Goal: Task Accomplishment & Management: Manage account settings

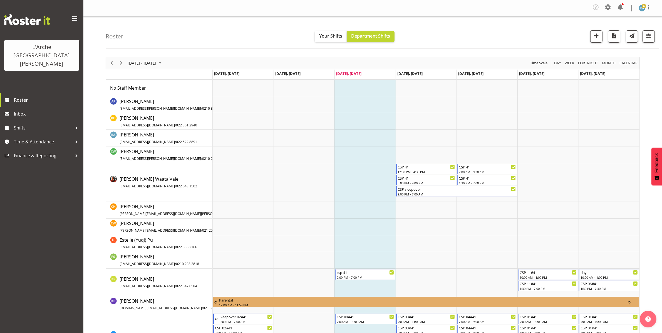
click at [647, 37] on span "button" at bounding box center [648, 35] width 7 height 7
click at [586, 152] on span at bounding box center [583, 152] width 12 height 7
click at [581, 152] on input "Show all users Show only rostered employees" at bounding box center [579, 153] width 4 height 4
checkbox input "true"
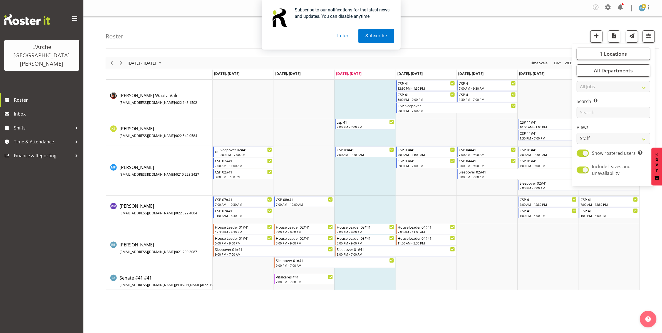
click at [524, 38] on div "Subscribe to our notifications for the latest news and updates. You can disable…" at bounding box center [331, 25] width 662 height 50
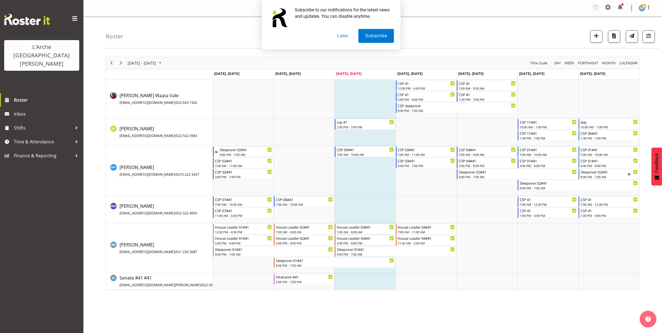
click at [345, 36] on button "Later" at bounding box center [342, 36] width 25 height 14
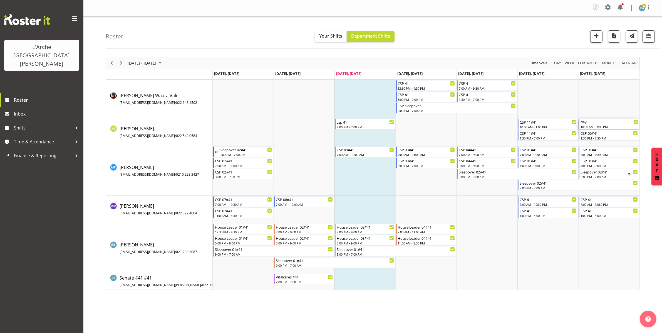
click at [590, 122] on div "day" at bounding box center [609, 122] width 57 height 6
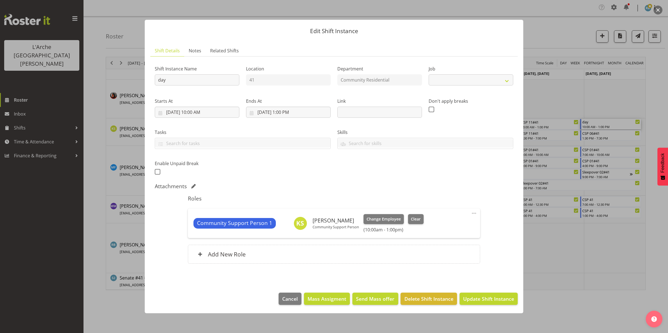
select select "2"
click at [182, 80] on input "day" at bounding box center [197, 79] width 85 height 11
type input "d"
click at [171, 78] on input "CSP 07#41" at bounding box center [197, 79] width 85 height 11
type input "CSP 06#41"
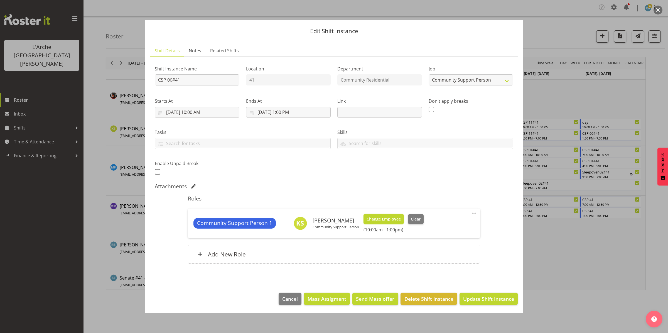
click at [382, 218] on span "Change Employee" at bounding box center [383, 219] width 34 height 6
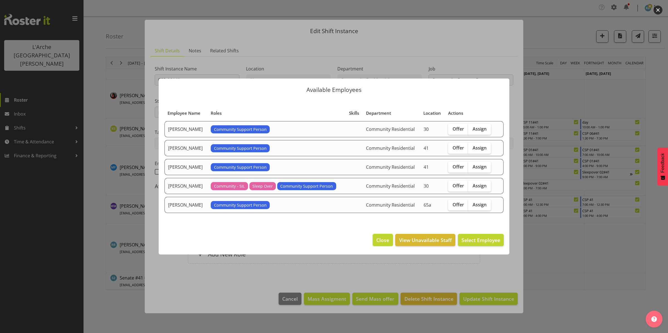
click at [380, 241] on span "Close" at bounding box center [382, 239] width 13 height 7
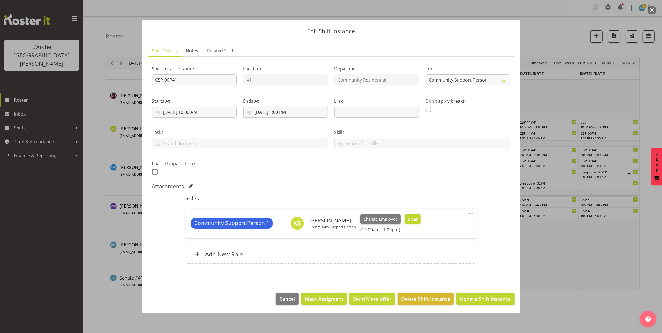
click at [413, 220] on span "Clear" at bounding box center [413, 219] width 10 height 6
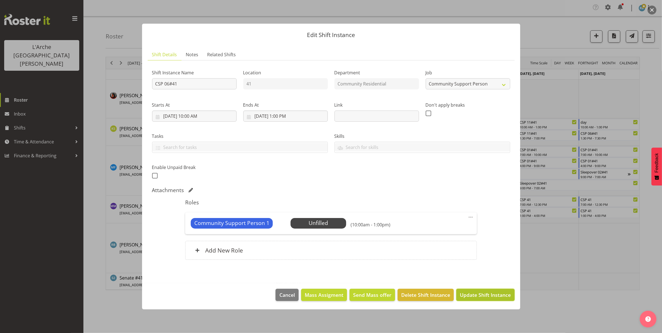
click at [473, 292] on span "Update Shift Instance" at bounding box center [485, 294] width 51 height 7
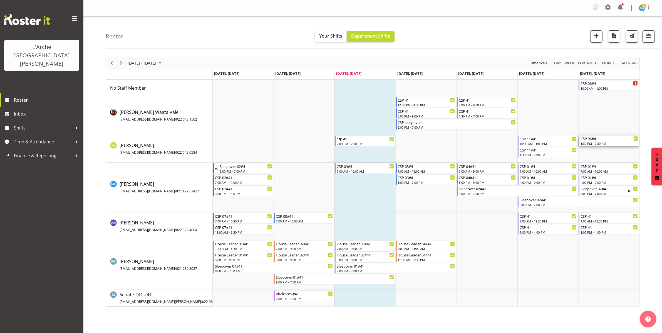
click at [600, 143] on div "1:30 PM - 7:30 PM" at bounding box center [609, 143] width 57 height 4
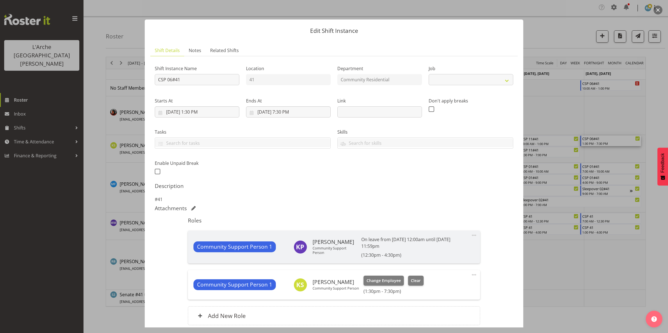
select select "2"
click at [417, 280] on span "Clear" at bounding box center [416, 280] width 10 height 6
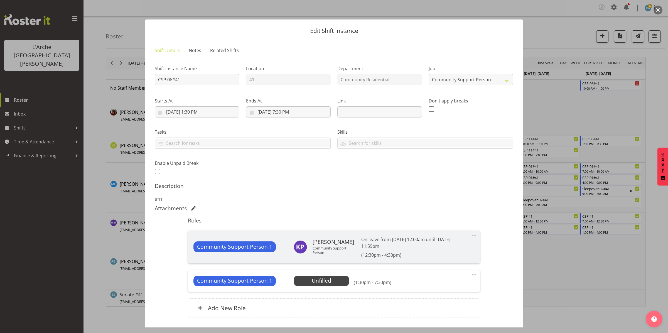
scroll to position [40, 0]
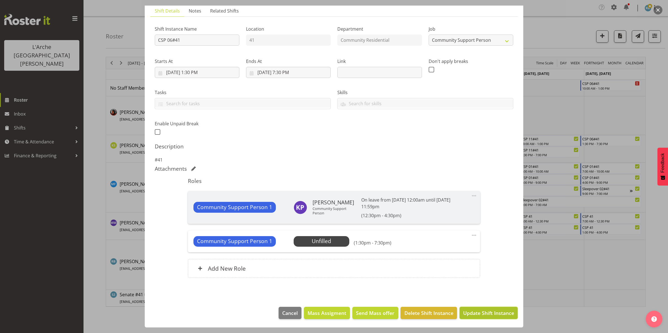
click at [481, 312] on span "Update Shift Instance" at bounding box center [488, 312] width 51 height 7
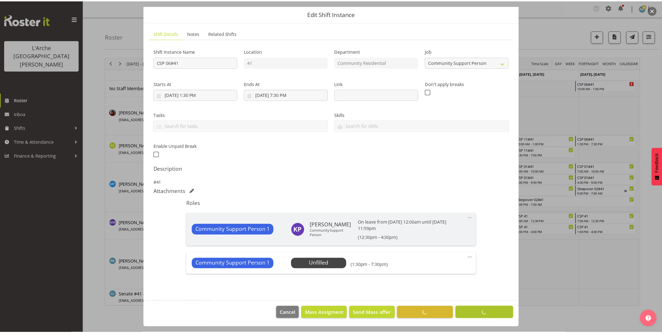
scroll to position [18, 0]
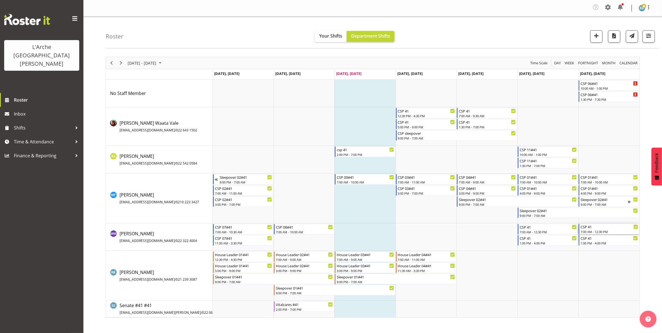
click at [598, 231] on div "7:00 AM - 12:30 PM" at bounding box center [609, 231] width 57 height 4
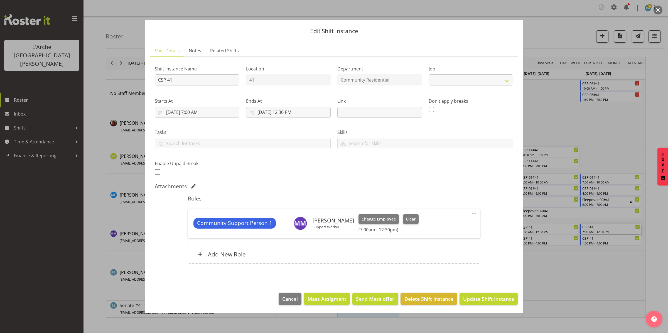
select select "2"
click at [373, 218] on span "Change Employee" at bounding box center [378, 219] width 34 height 6
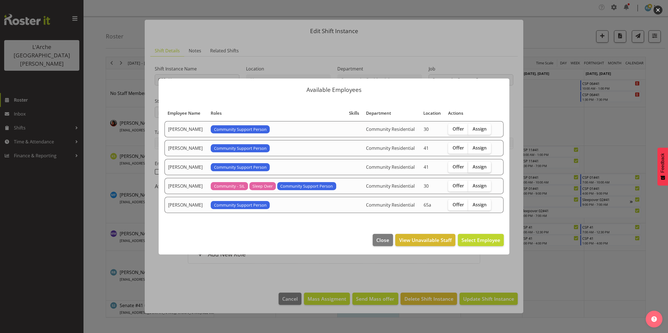
click at [481, 166] on span "Assign" at bounding box center [479, 167] width 14 height 6
click at [471, 166] on input "Assign" at bounding box center [470, 167] width 4 height 4
checkbox input "true"
click at [469, 238] on span "Assign [PERSON_NAME]" at bounding box center [472, 239] width 56 height 7
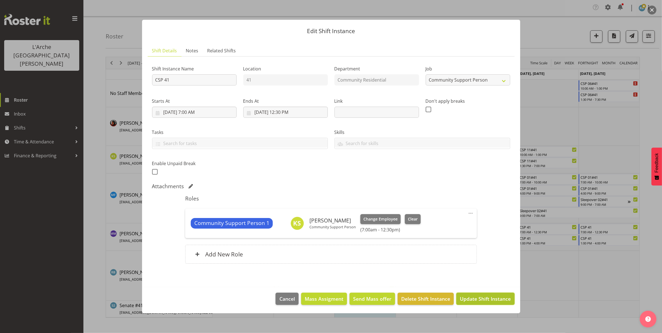
click at [474, 296] on span "Update Shift Instance" at bounding box center [485, 298] width 51 height 7
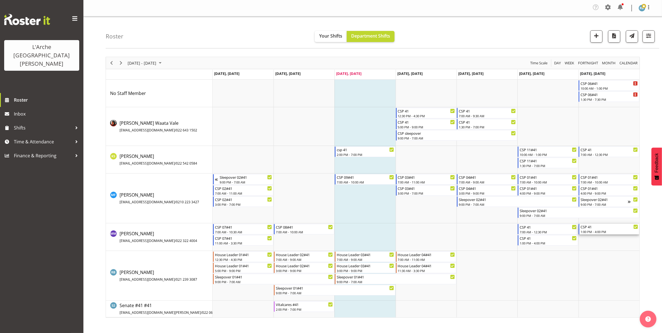
click at [593, 227] on div "CSP 41" at bounding box center [609, 227] width 57 height 6
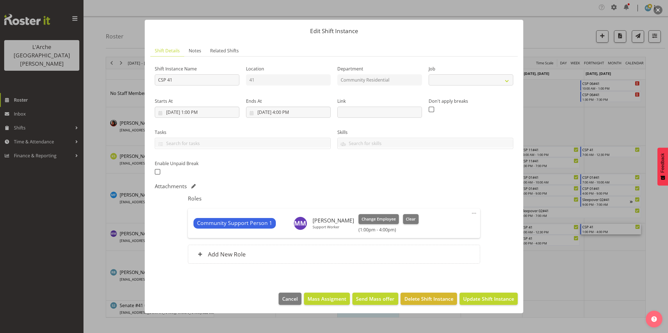
select select "2"
click at [375, 219] on span "Change Employee" at bounding box center [378, 219] width 34 height 6
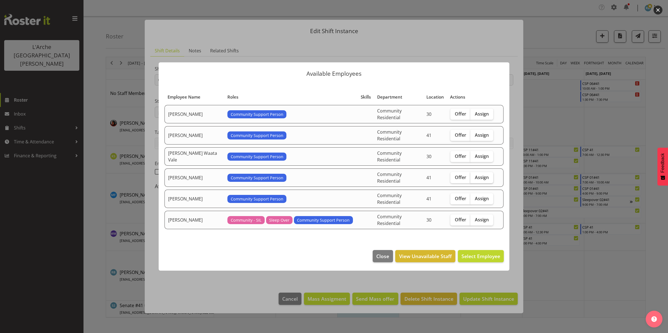
click at [476, 177] on span "Assign" at bounding box center [482, 177] width 14 height 6
click at [474, 177] on input "Assign" at bounding box center [472, 177] width 4 height 4
checkbox input "true"
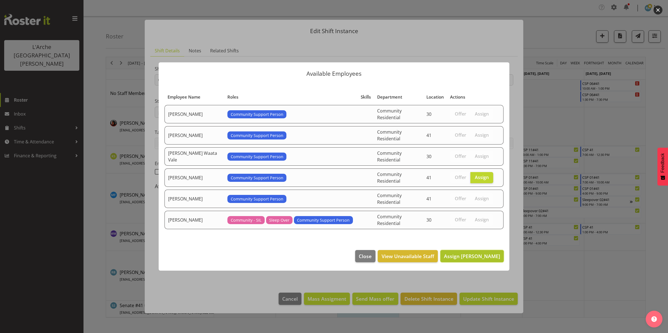
click at [478, 253] on span "Assign [PERSON_NAME]" at bounding box center [472, 256] width 56 height 7
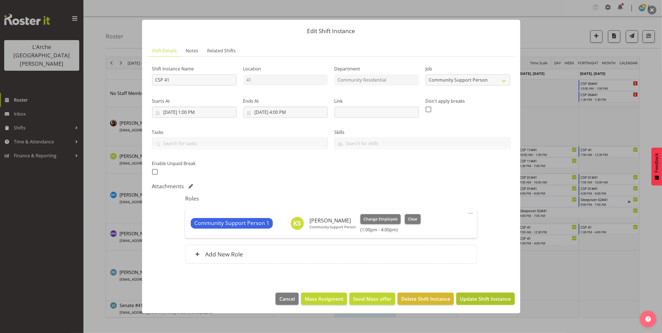
click at [486, 301] on span "Update Shift Instance" at bounding box center [485, 298] width 51 height 7
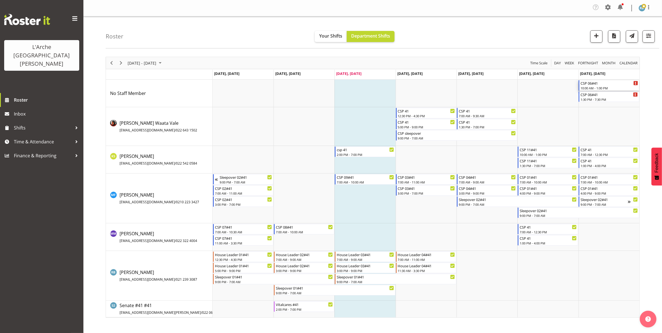
click at [601, 86] on div "CSP 06#41 10:00 AM - 1:00 PM" at bounding box center [609, 85] width 57 height 11
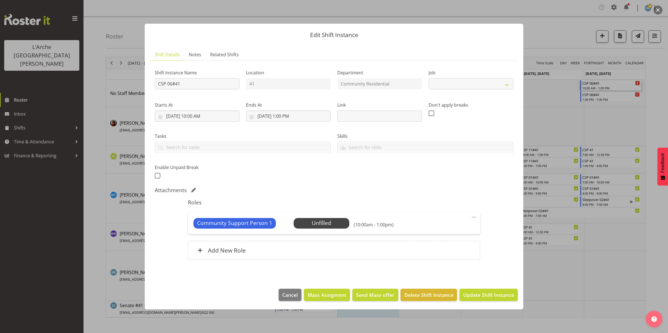
select select "2"
click at [320, 220] on span "Select Employee" at bounding box center [320, 223] width 41 height 8
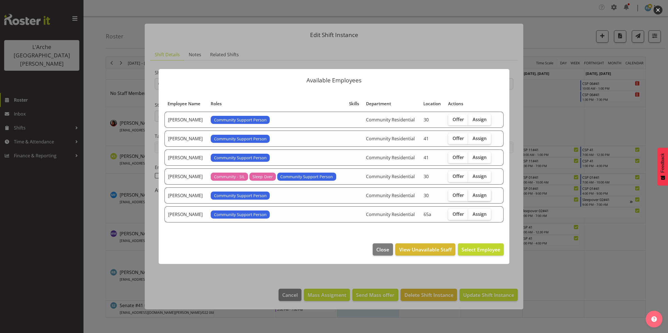
click at [485, 194] on span "Assign" at bounding box center [479, 195] width 14 height 6
click at [471, 194] on input "Assign" at bounding box center [470, 195] width 4 height 4
checkbox input "true"
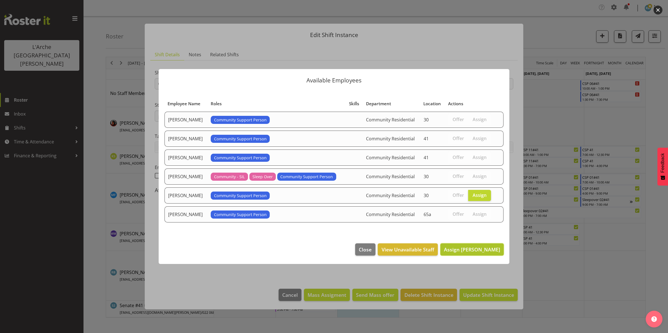
click at [478, 247] on span "Assign [PERSON_NAME]" at bounding box center [472, 249] width 56 height 7
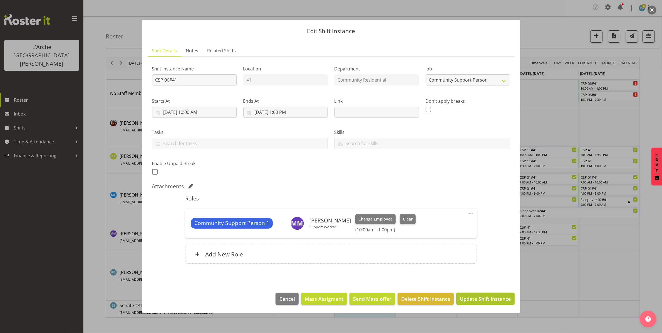
click at [487, 298] on span "Update Shift Instance" at bounding box center [485, 298] width 51 height 7
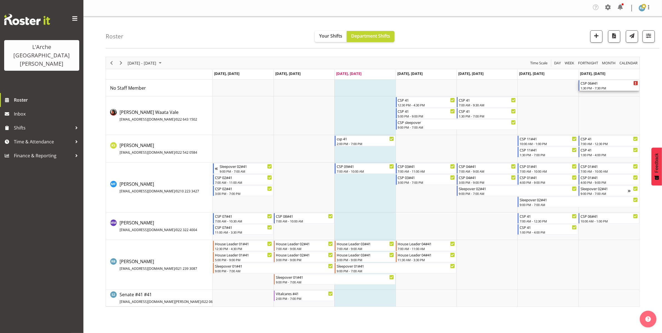
click at [602, 85] on div "CSP 06#41" at bounding box center [609, 83] width 57 height 6
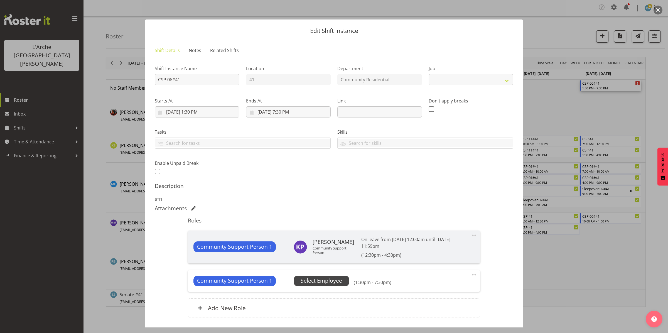
select select "2"
click at [324, 283] on span "Select Employee" at bounding box center [320, 280] width 41 height 8
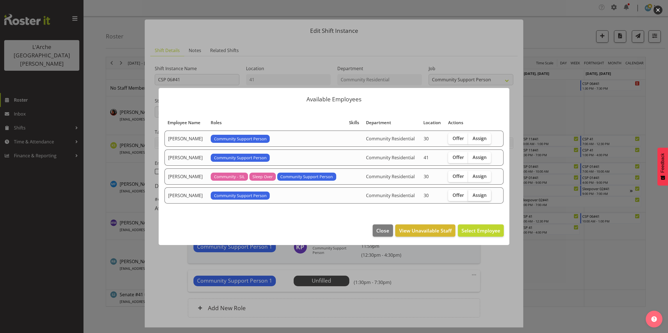
click at [476, 195] on span "Assign" at bounding box center [479, 195] width 14 height 6
click at [471, 195] on input "Assign" at bounding box center [470, 195] width 4 height 4
checkbox input "true"
click at [474, 231] on span "Assign [PERSON_NAME]" at bounding box center [472, 230] width 56 height 7
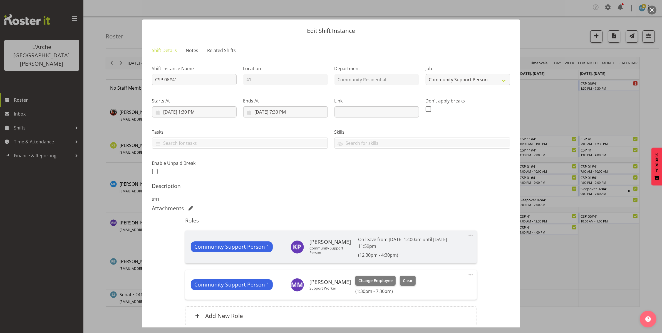
scroll to position [48, 0]
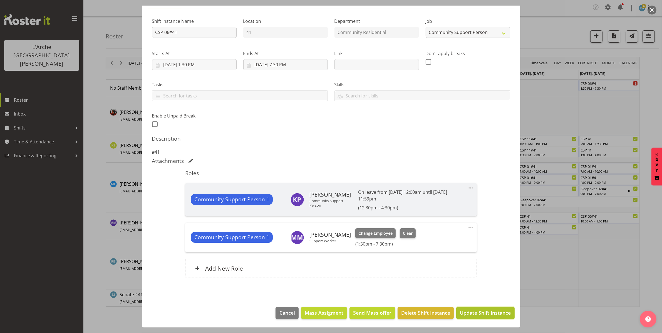
click at [472, 314] on span "Update Shift Instance" at bounding box center [485, 312] width 51 height 7
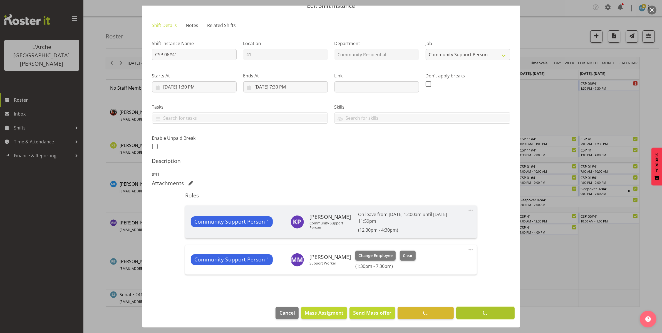
scroll to position [25, 0]
